Goal: Task Accomplishment & Management: Complete application form

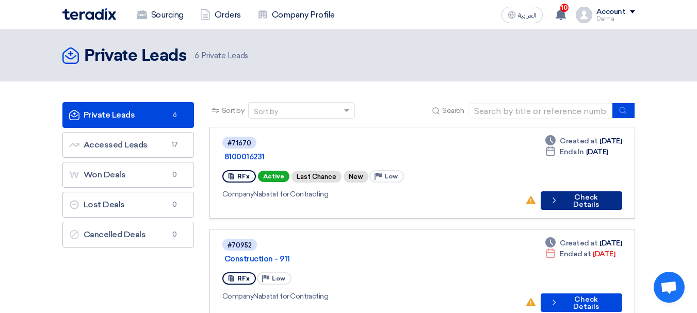
click at [600, 191] on button "Check details Check Details" at bounding box center [580, 200] width 81 height 19
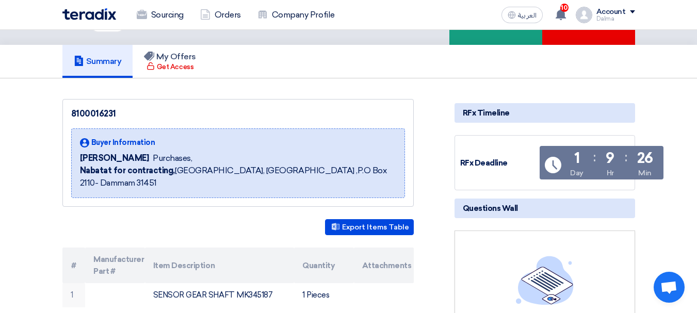
scroll to position [206, 0]
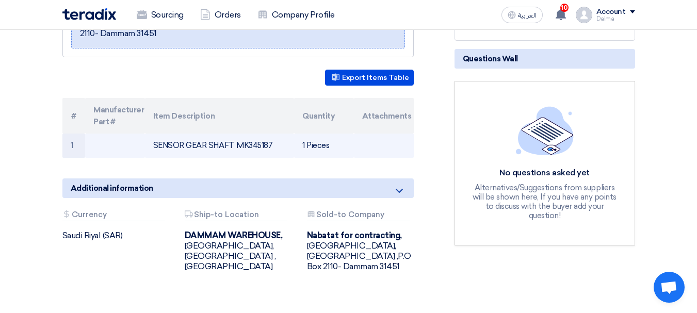
click at [260, 134] on td "SENSOR GEAR SHAFT MK345187" at bounding box center [219, 146] width 149 height 24
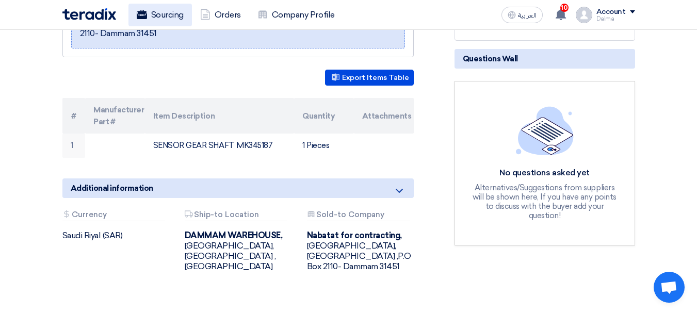
copy td "MK345187"
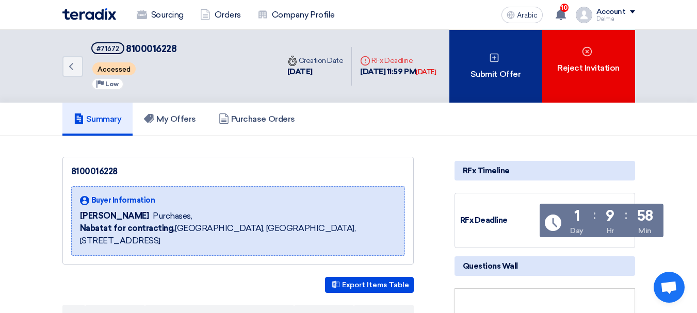
click at [499, 75] on font "Submit Offer" at bounding box center [495, 74] width 50 height 10
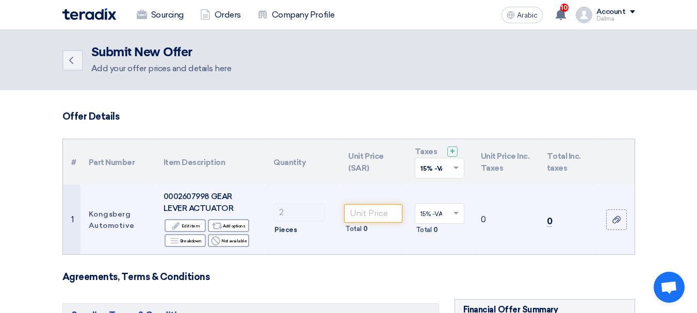
click at [191, 197] on font "0002607998 GEAR LEVER ACTUATOR" at bounding box center [198, 202] width 70 height 21
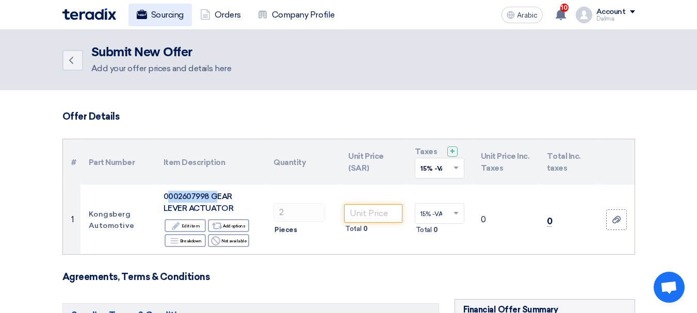
copy font "0002607998"
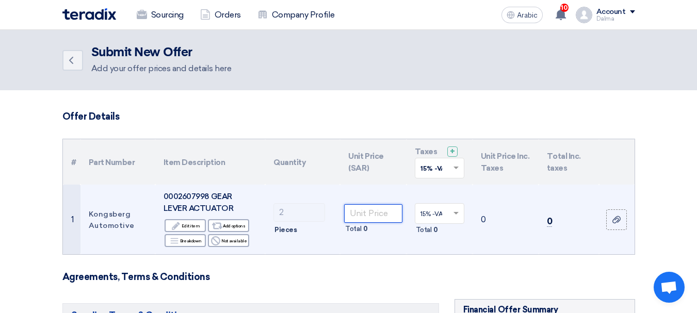
click at [360, 208] on input "number" at bounding box center [373, 213] width 58 height 19
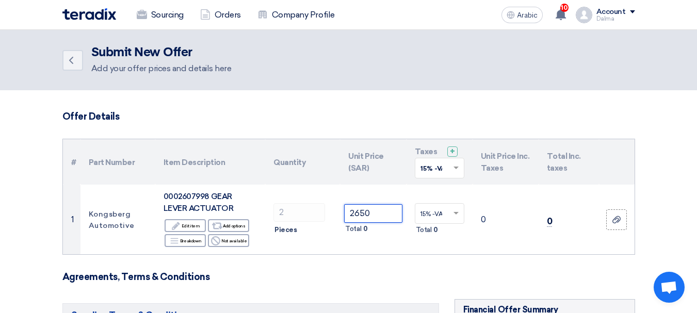
type input "2650"
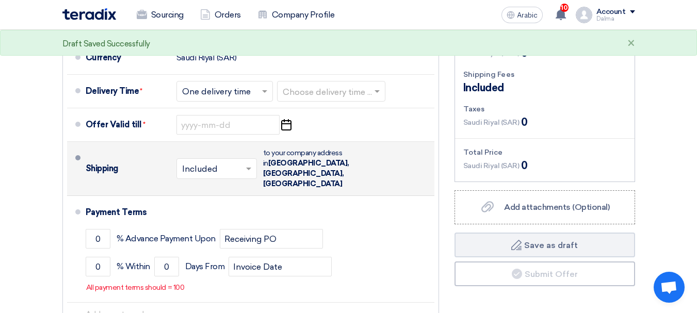
scroll to position [361, 0]
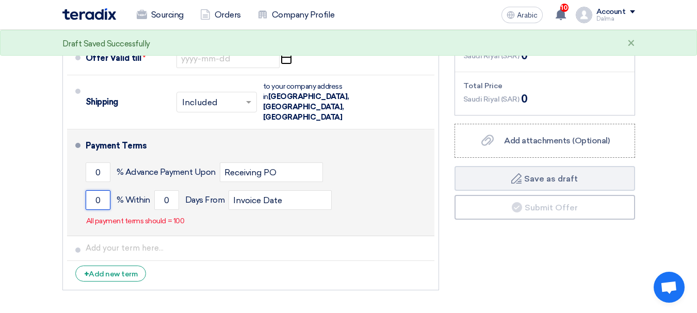
click at [103, 190] on input "0" at bounding box center [98, 200] width 25 height 20
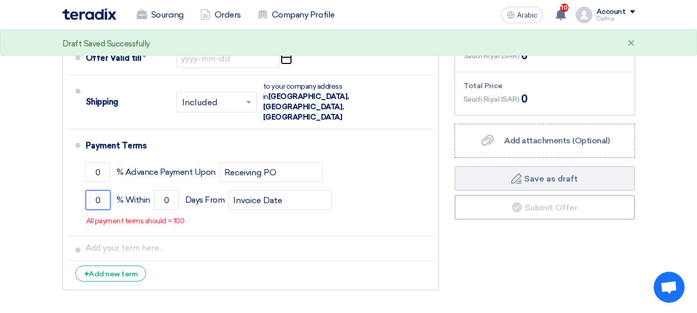
drag, startPoint x: 104, startPoint y: 187, endPoint x: 17, endPoint y: 173, distance: 88.3
click at [17, 173] on section "Offer Details # Part Number Item Description Quantity Unit Price (SAR) Taxes + …" at bounding box center [348, 28] width 697 height 599
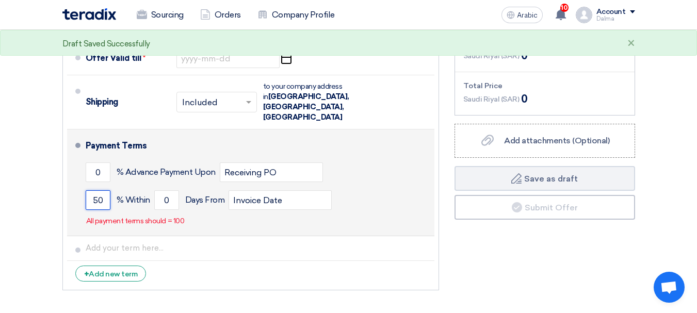
type input "50"
drag, startPoint x: 126, startPoint y: 182, endPoint x: 67, endPoint y: 174, distance: 59.9
click at [67, 174] on li "Payment Terms 0 % Advance Payment Upon Receiving PO 50 % Within 0" at bounding box center [250, 182] width 367 height 107
type input "60"
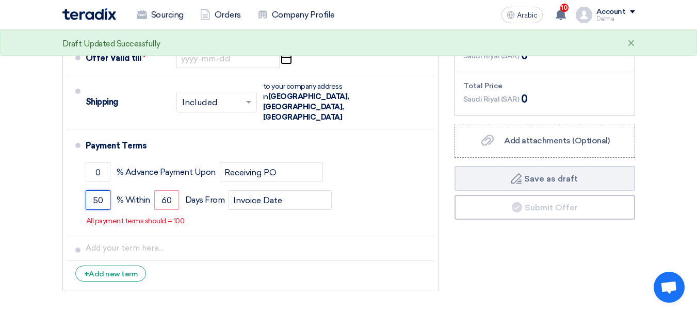
drag, startPoint x: 104, startPoint y: 174, endPoint x: 7, endPoint y: 167, distance: 96.7
click at [0, 168] on section "Offer Details # Part Number Item Description Quantity Unit Price (SAR) Taxes + …" at bounding box center [348, 28] width 697 height 599
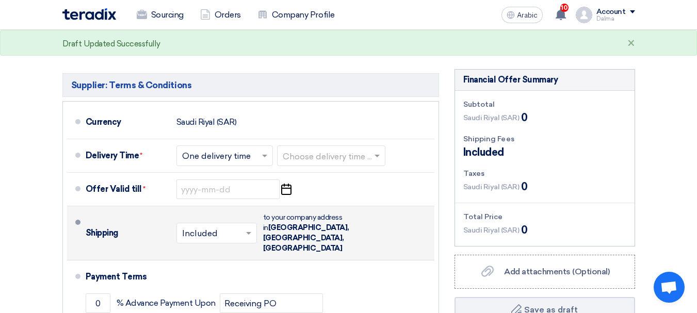
scroll to position [206, 0]
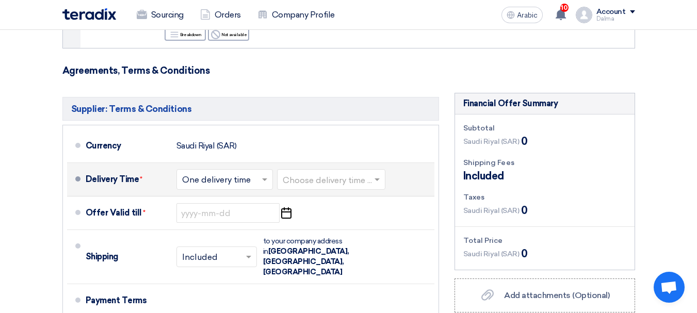
type input "100"
click at [317, 183] on input "text" at bounding box center [332, 180] width 98 height 15
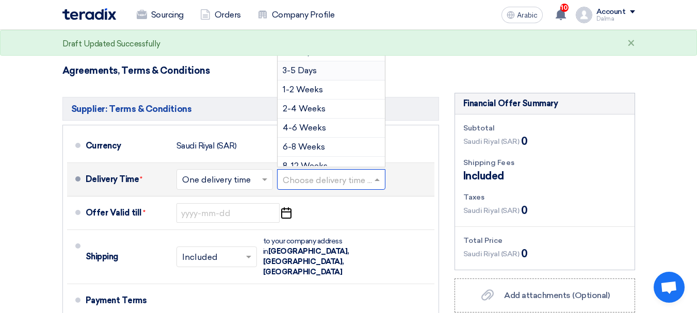
click at [319, 74] on div "3-5 Days" at bounding box center [330, 70] width 107 height 19
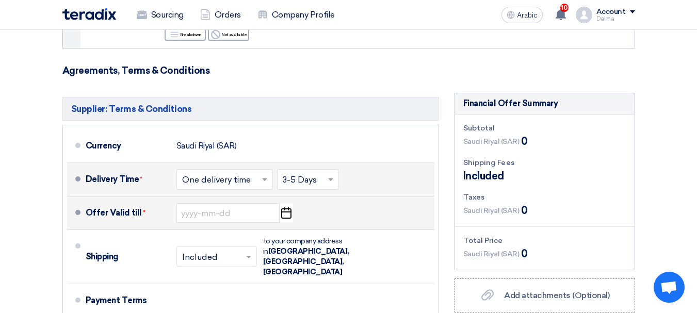
click at [288, 220] on icon "Pick a date" at bounding box center [286, 213] width 14 height 19
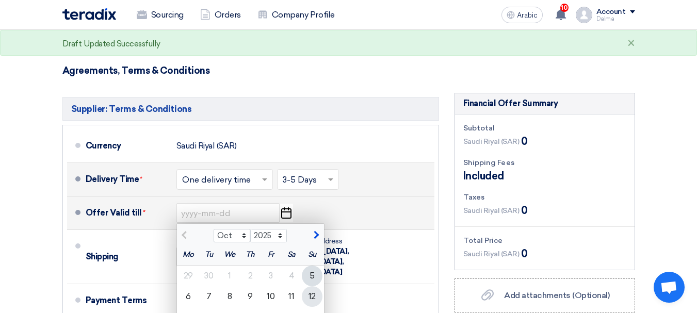
click at [309, 289] on div "12" at bounding box center [312, 296] width 21 height 21
type input "[DATE]"
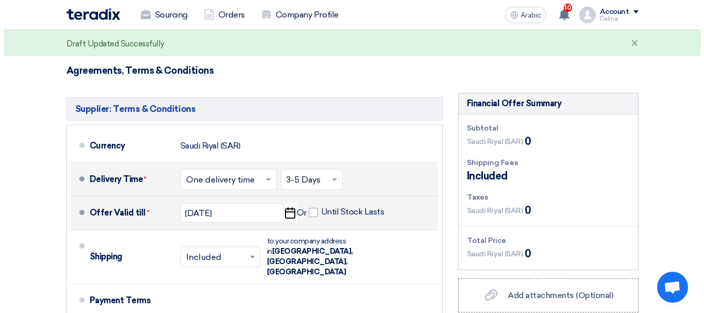
scroll to position [361, 0]
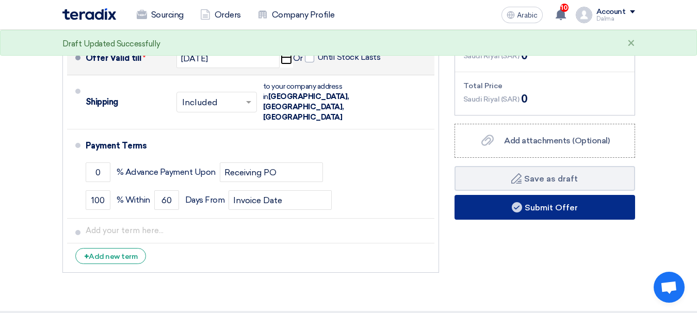
click at [534, 209] on font "Submit Offer" at bounding box center [550, 208] width 53 height 10
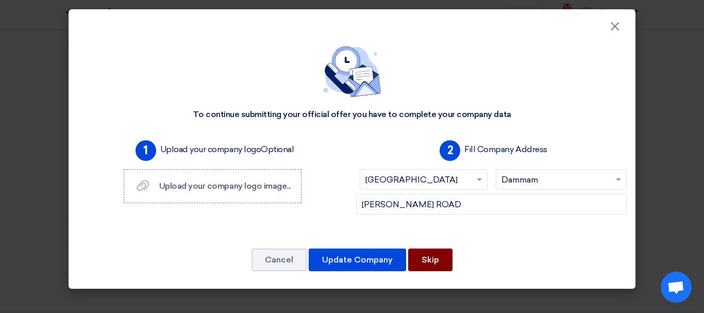
click at [430, 257] on font "Skip" at bounding box center [431, 260] width 18 height 10
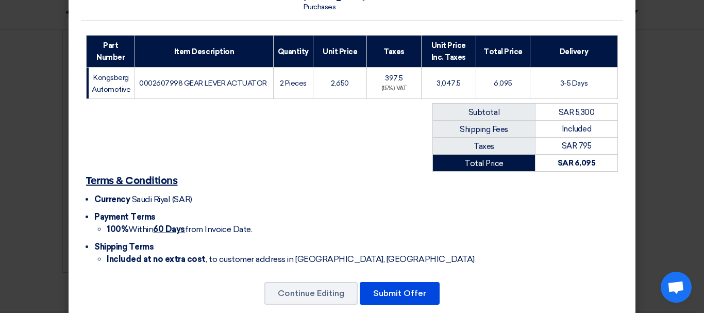
scroll to position [142, 0]
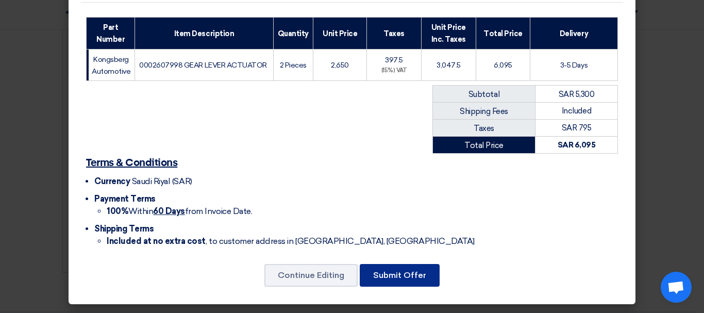
click at [413, 277] on font "Submit Offer" at bounding box center [399, 275] width 53 height 10
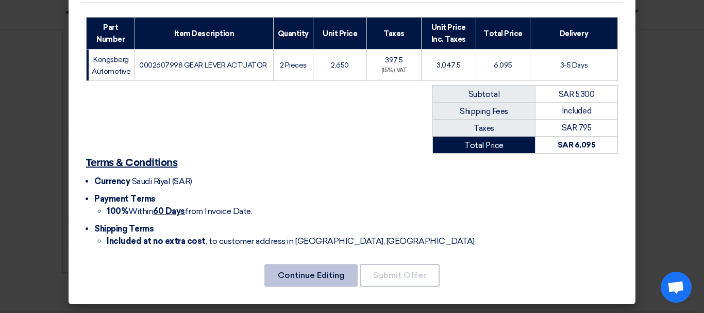
click at [340, 277] on font "Continue Editing" at bounding box center [311, 275] width 67 height 10
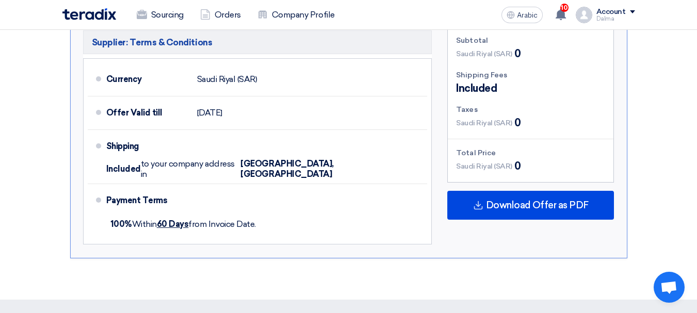
scroll to position [309, 0]
